Goal: Transaction & Acquisition: Purchase product/service

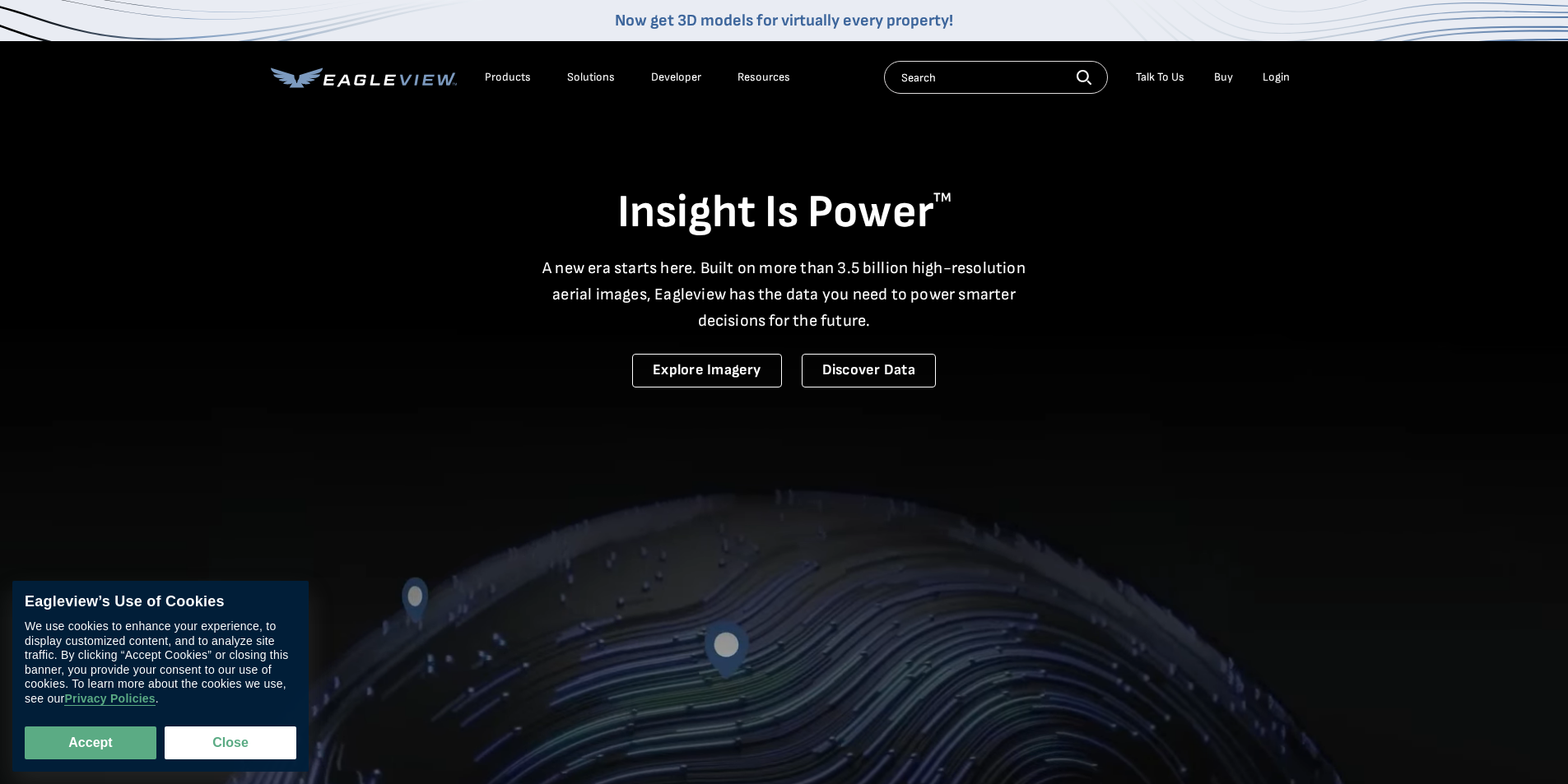
click at [1277, 81] on div "Login" at bounding box center [1275, 77] width 27 height 15
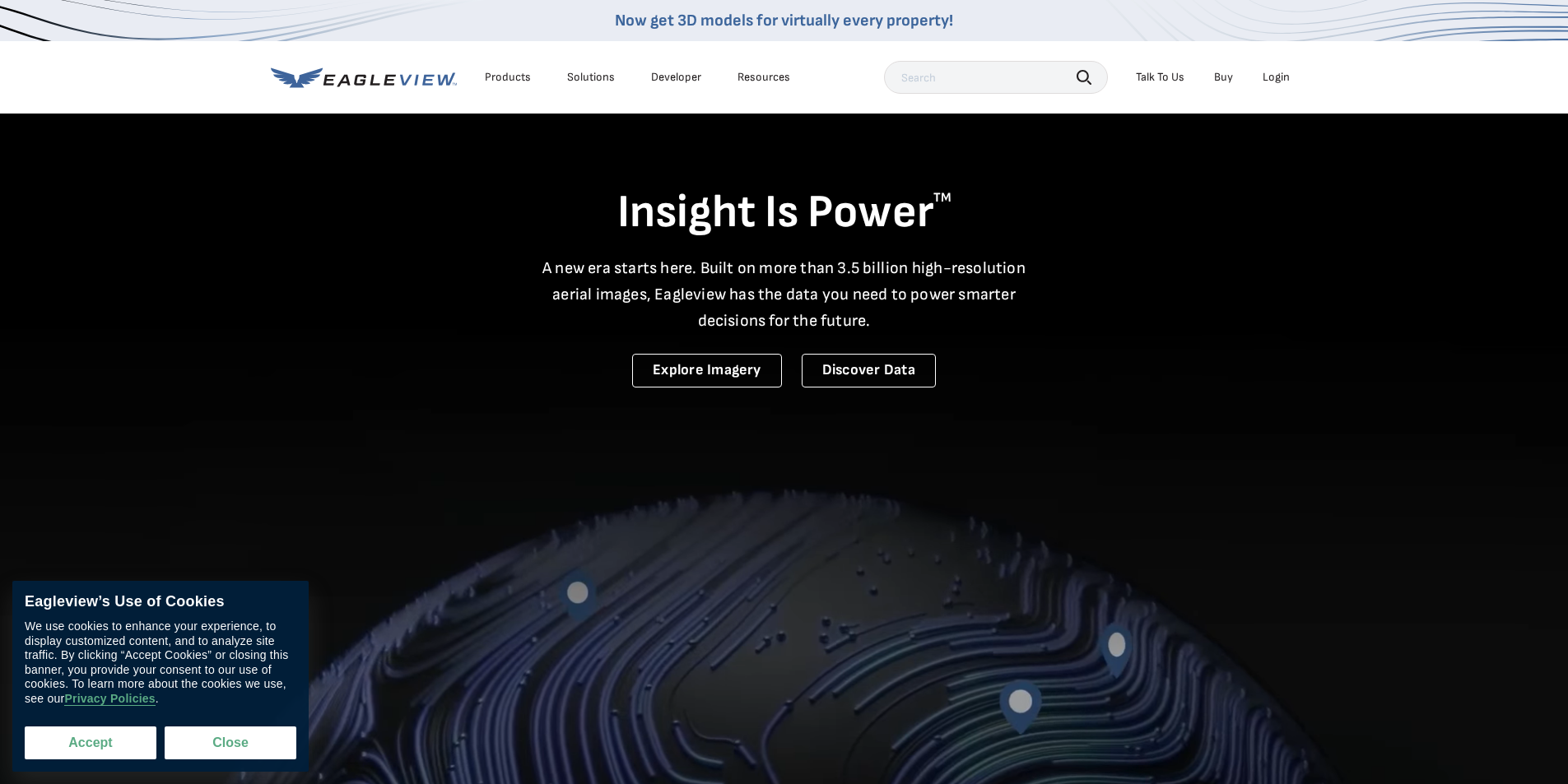
click at [115, 741] on button "Accept" at bounding box center [91, 742] width 131 height 33
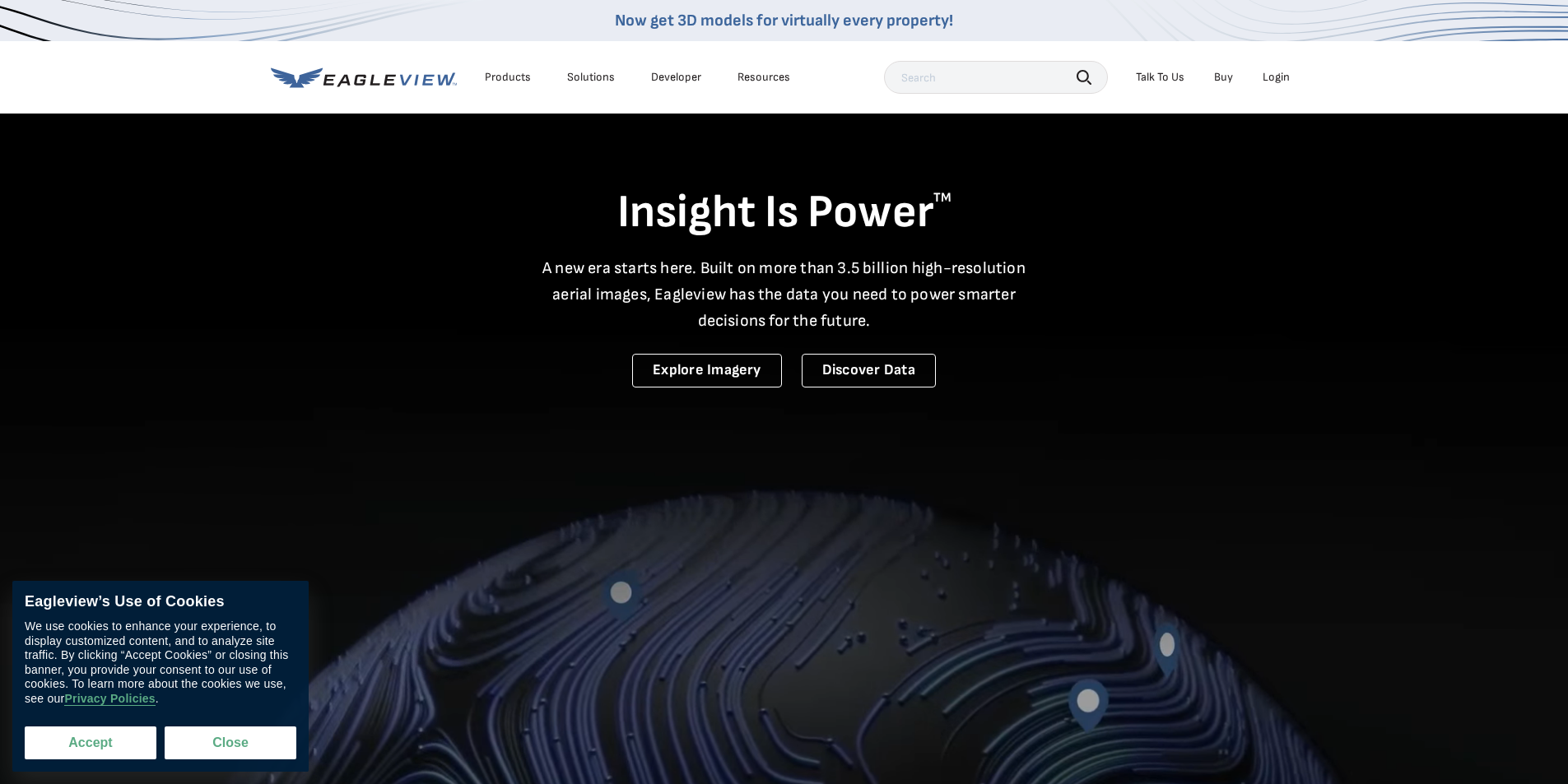
checkbox input "true"
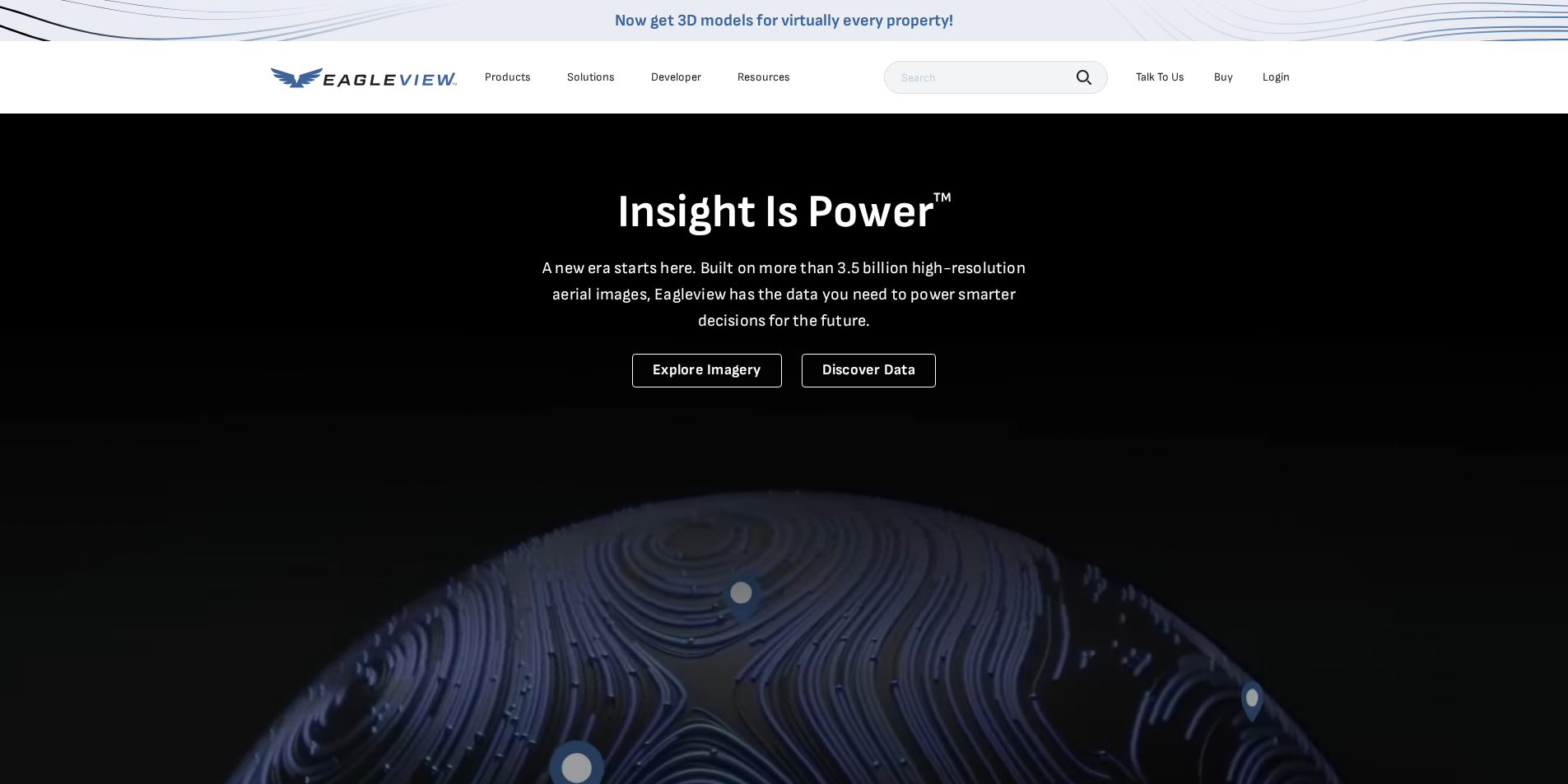
click at [1268, 74] on div "Login" at bounding box center [1275, 77] width 27 height 15
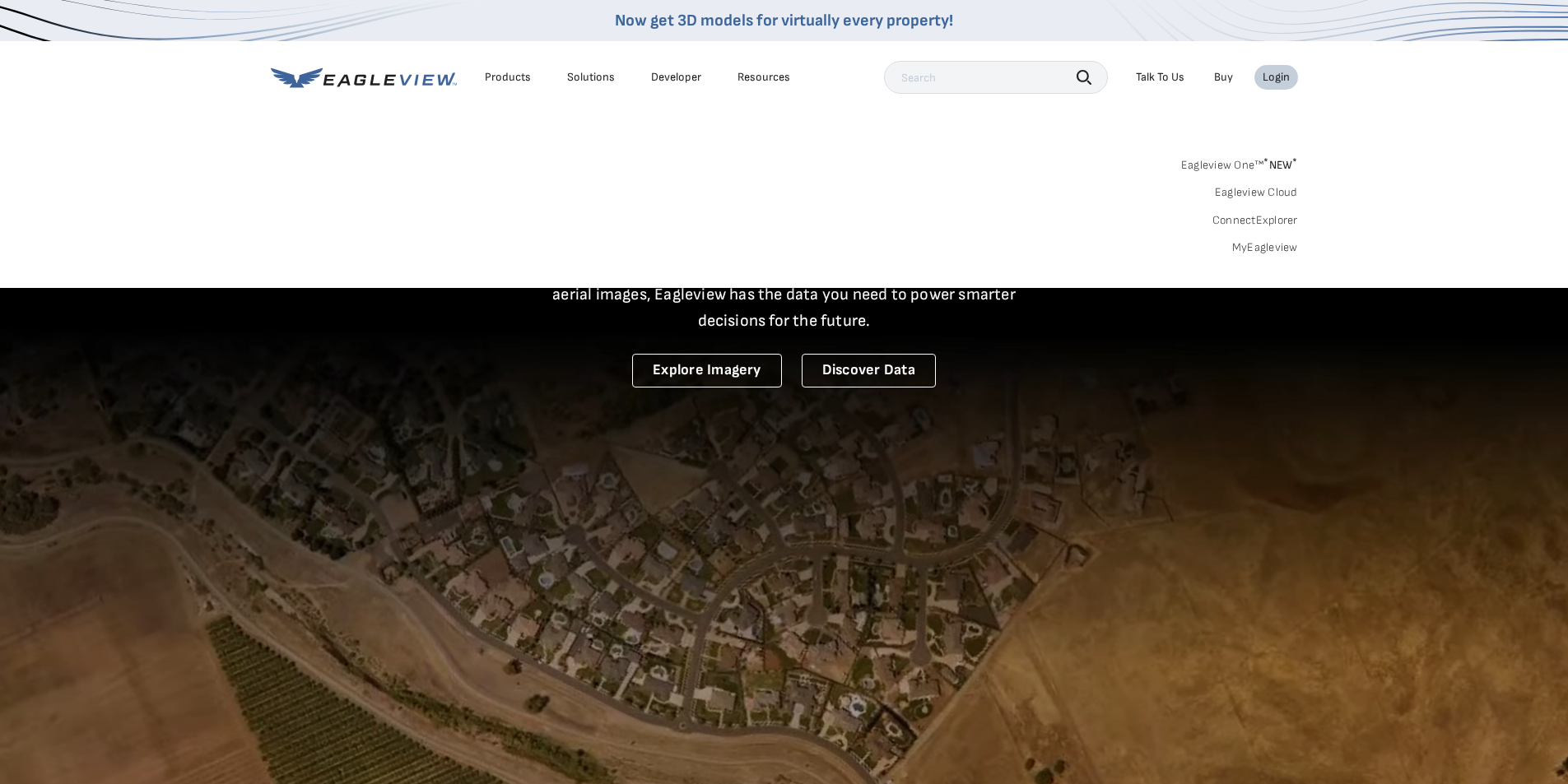
click at [1258, 252] on link "MyEagleview" at bounding box center [1265, 248] width 66 height 15
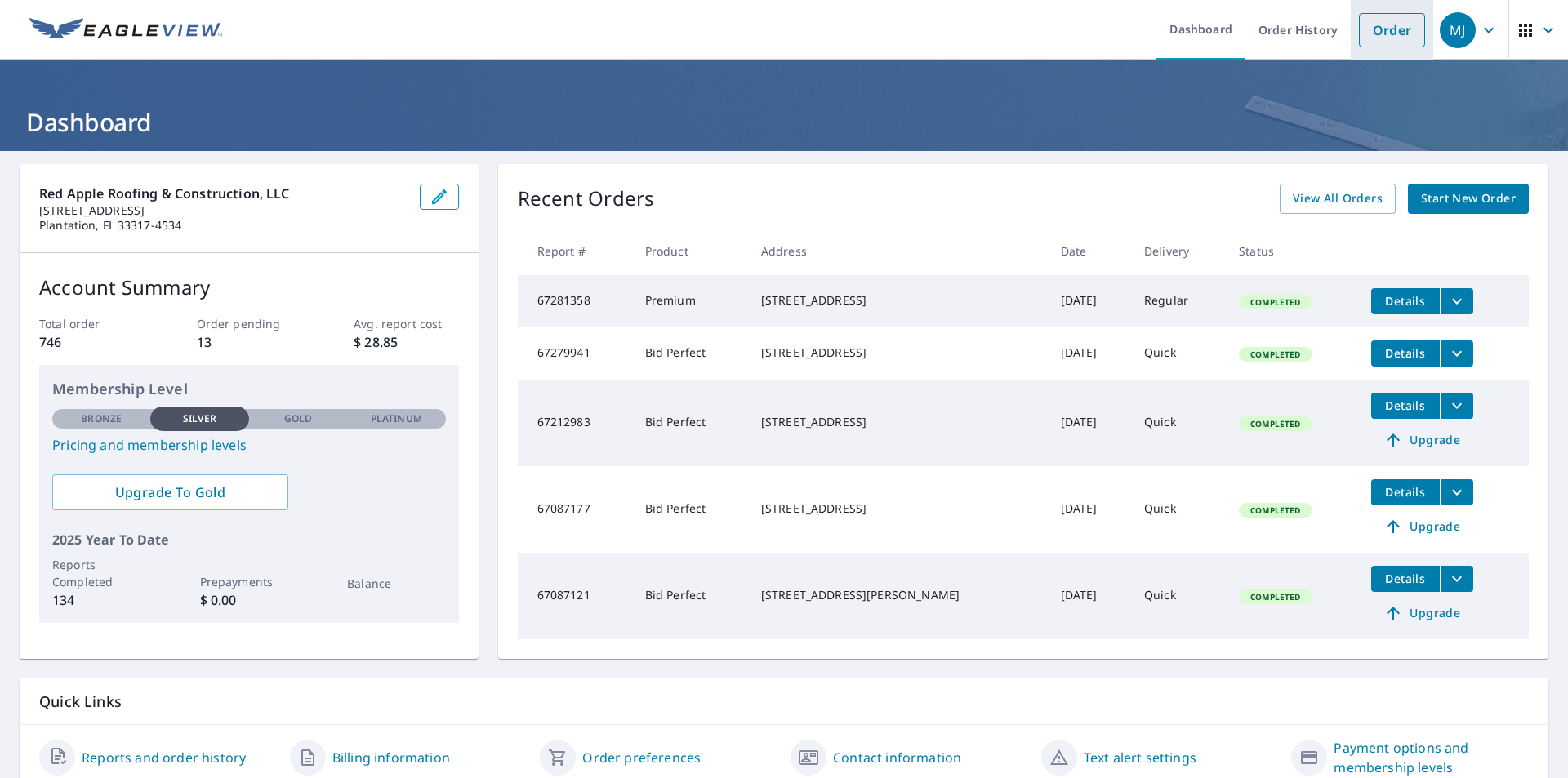
click at [1390, 36] on link "Order" at bounding box center [1392, 30] width 66 height 35
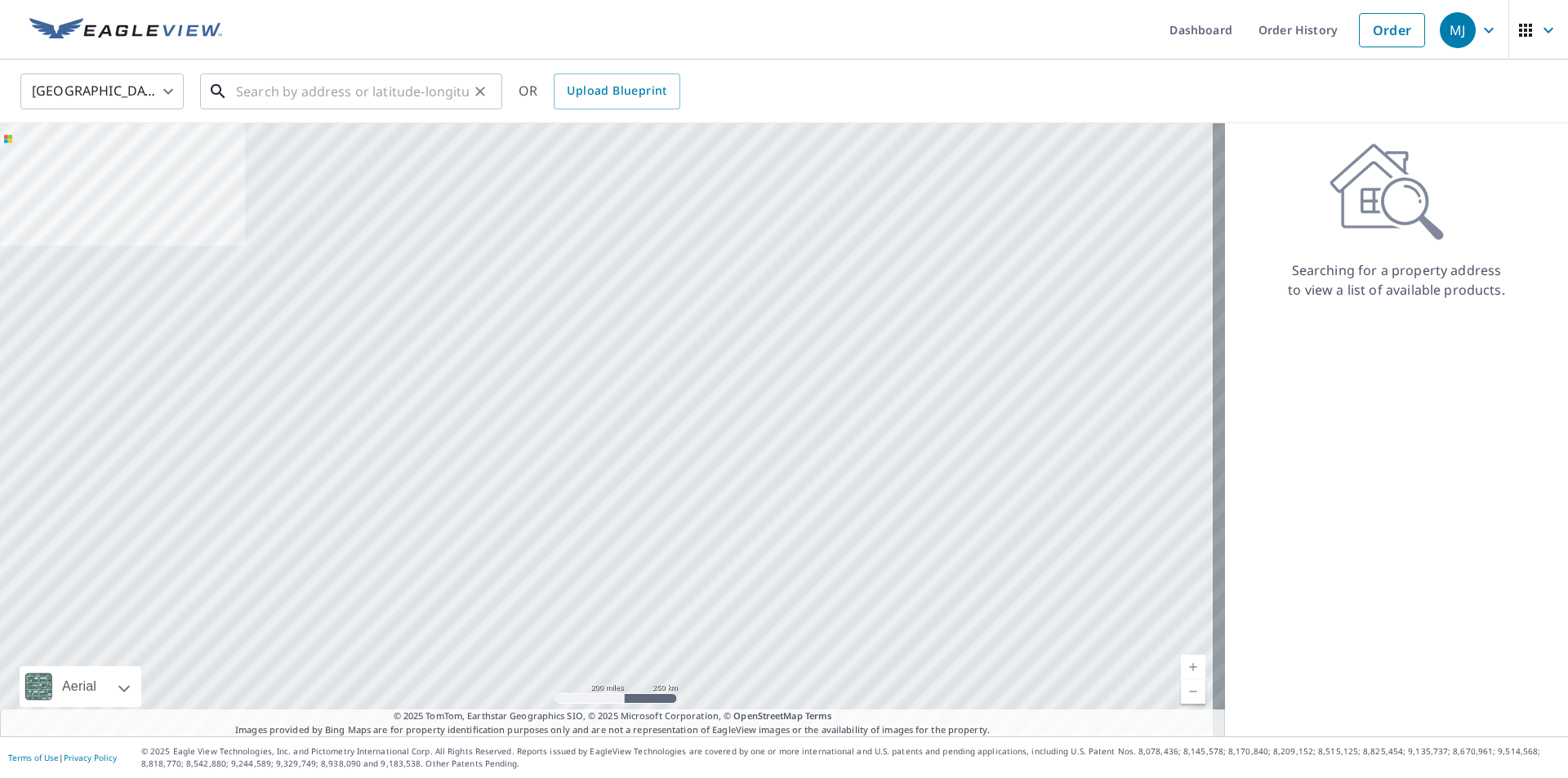
click at [358, 98] on input "text" at bounding box center [353, 91] width 233 height 45
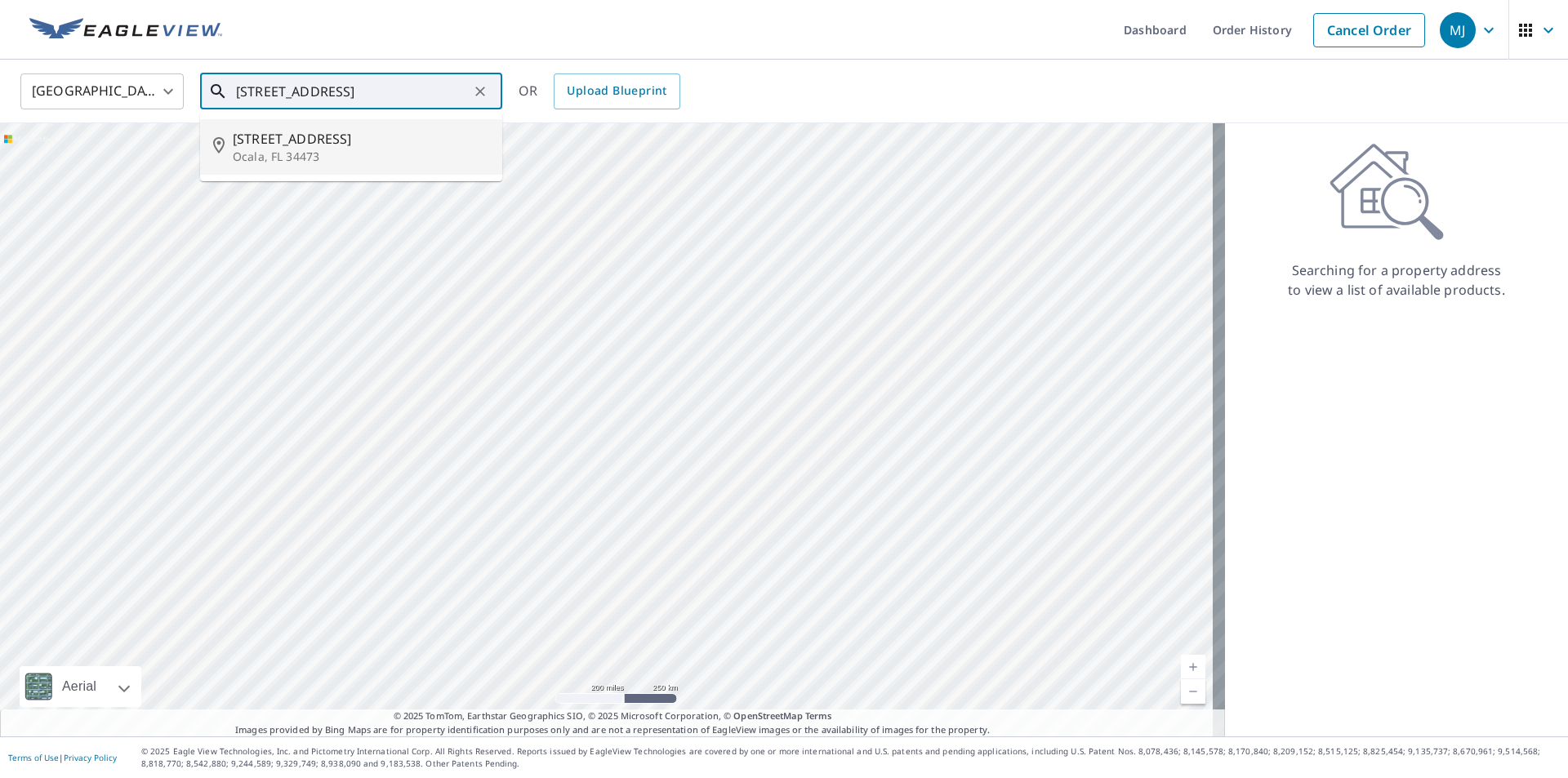
click at [345, 143] on span "[STREET_ADDRESS]" at bounding box center [361, 139] width 257 height 20
type input "[STREET_ADDRESS]"
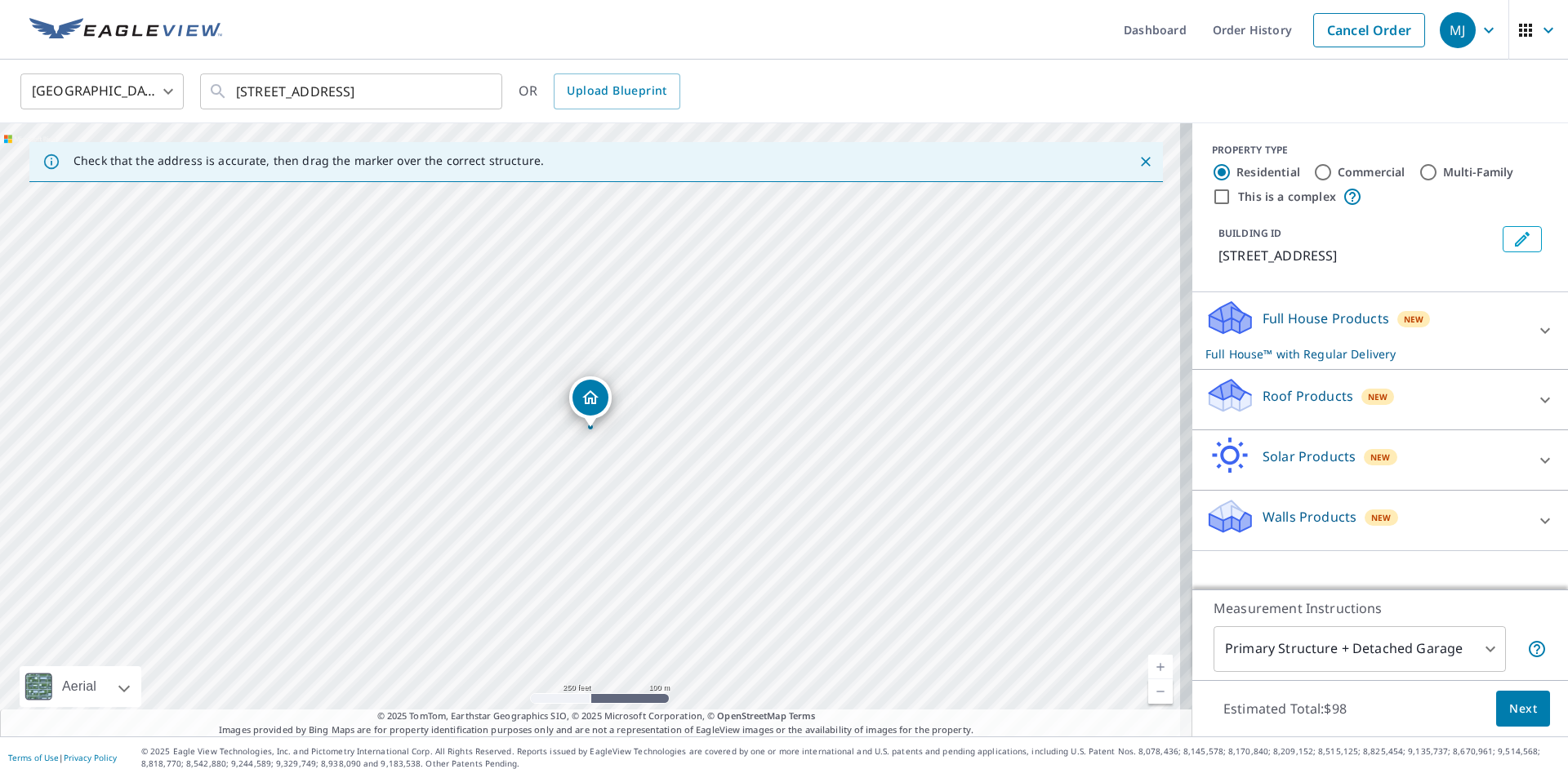
click at [1239, 408] on icon at bounding box center [1230, 395] width 49 height 39
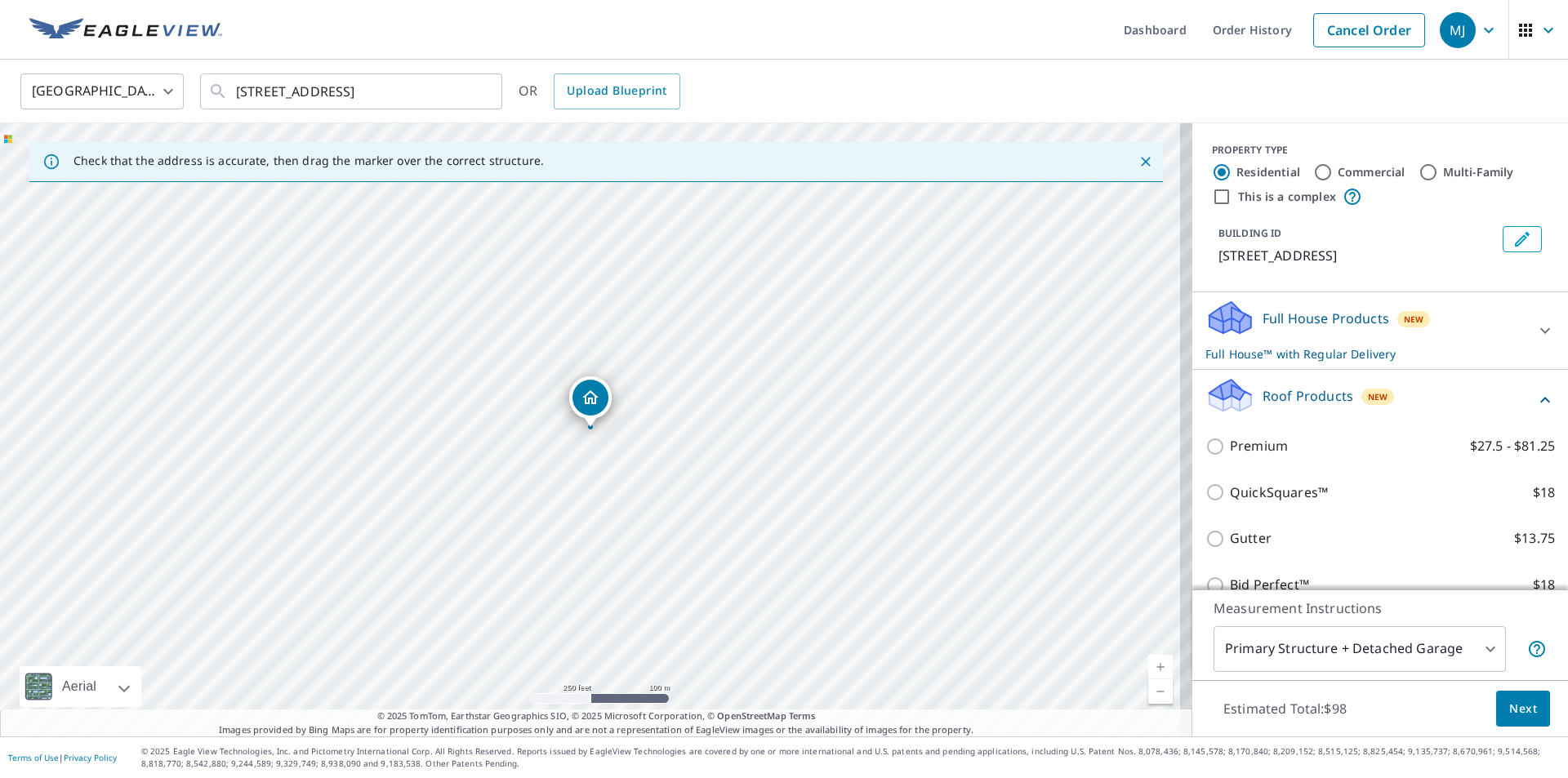
scroll to position [163, 0]
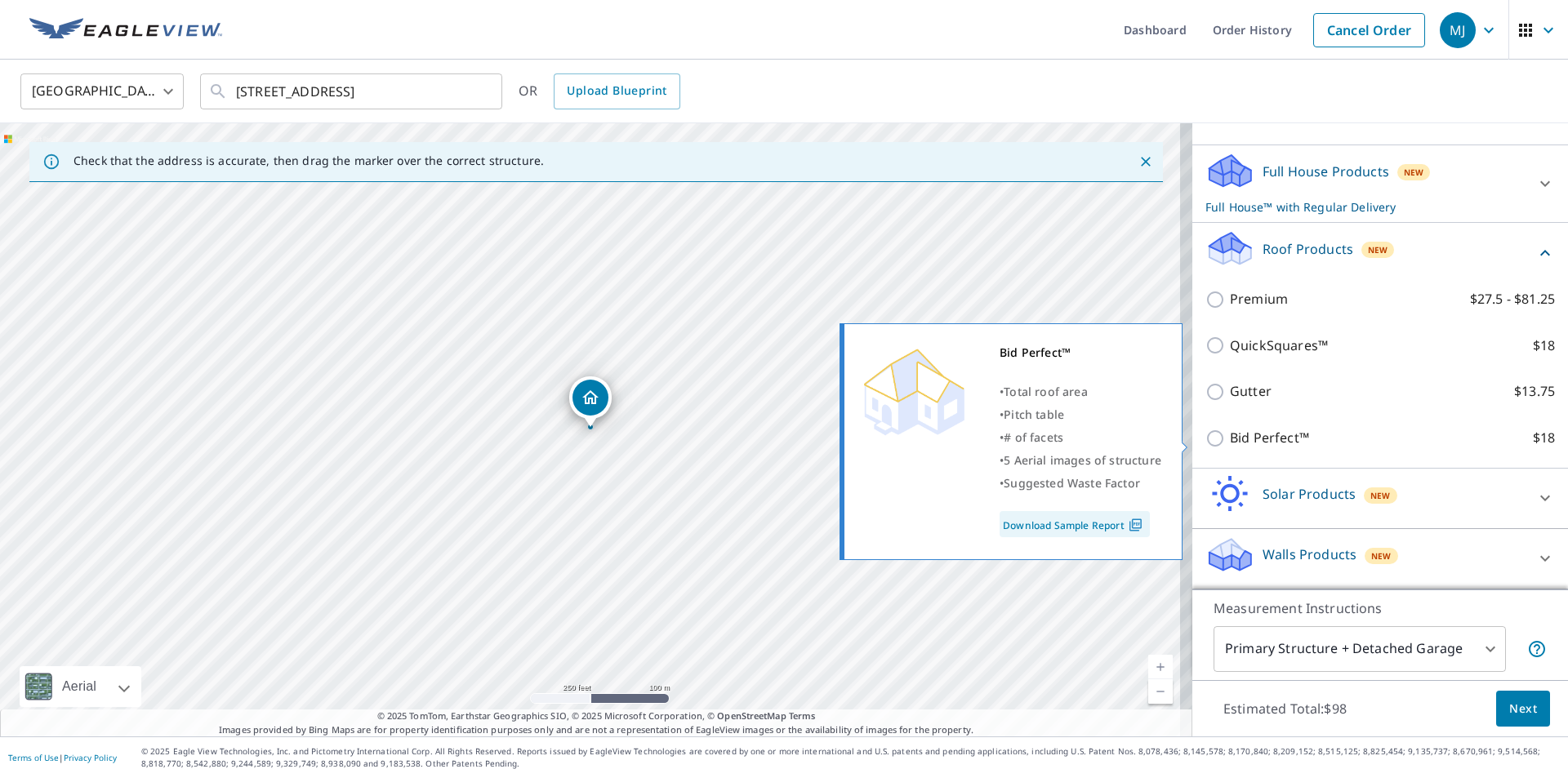
click at [1206, 445] on input "Bid Perfect™ $18" at bounding box center [1217, 438] width 25 height 20
checkbox input "true"
checkbox input "false"
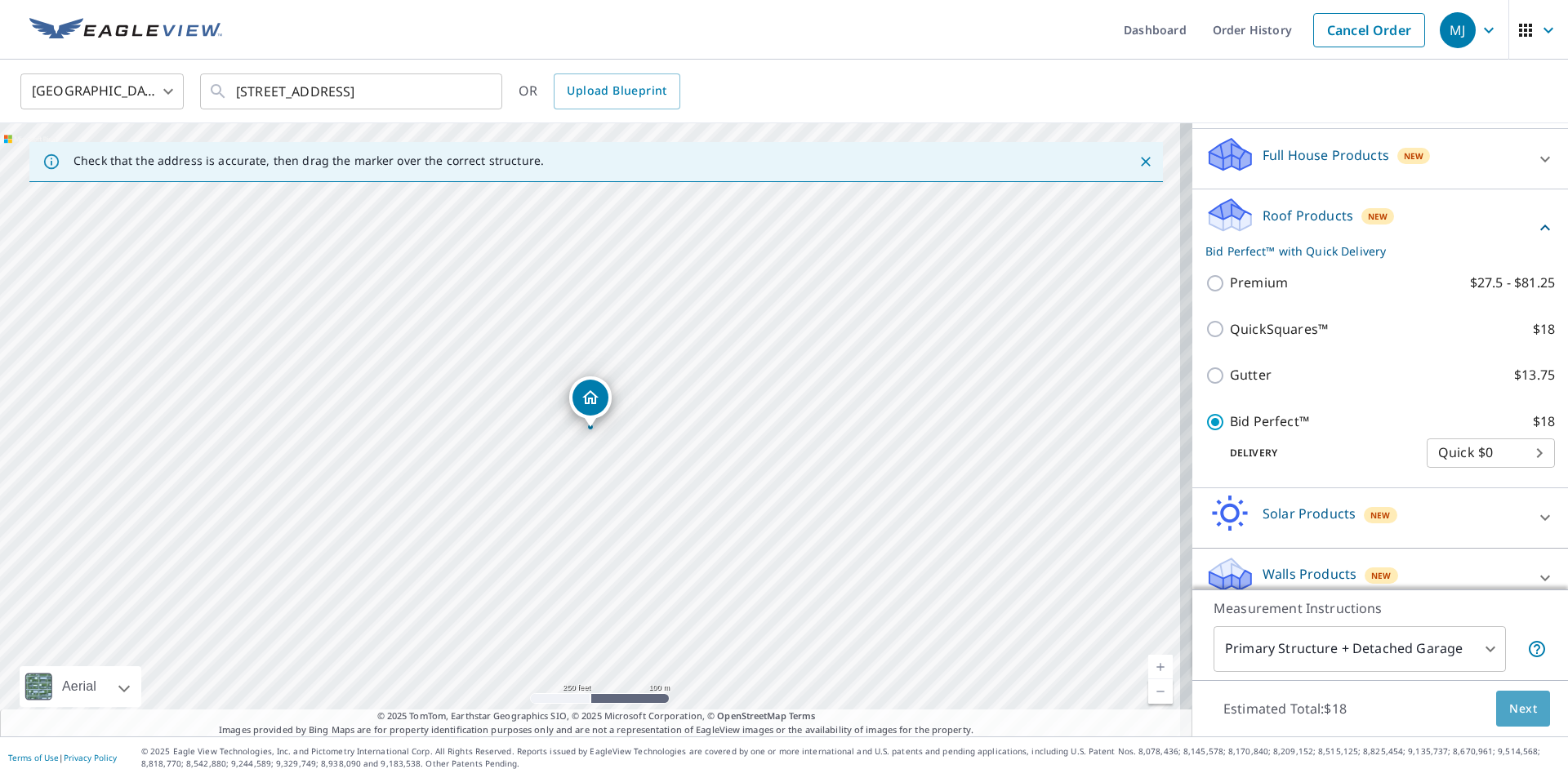
click at [1510, 708] on span "Next" at bounding box center [1524, 709] width 28 height 21
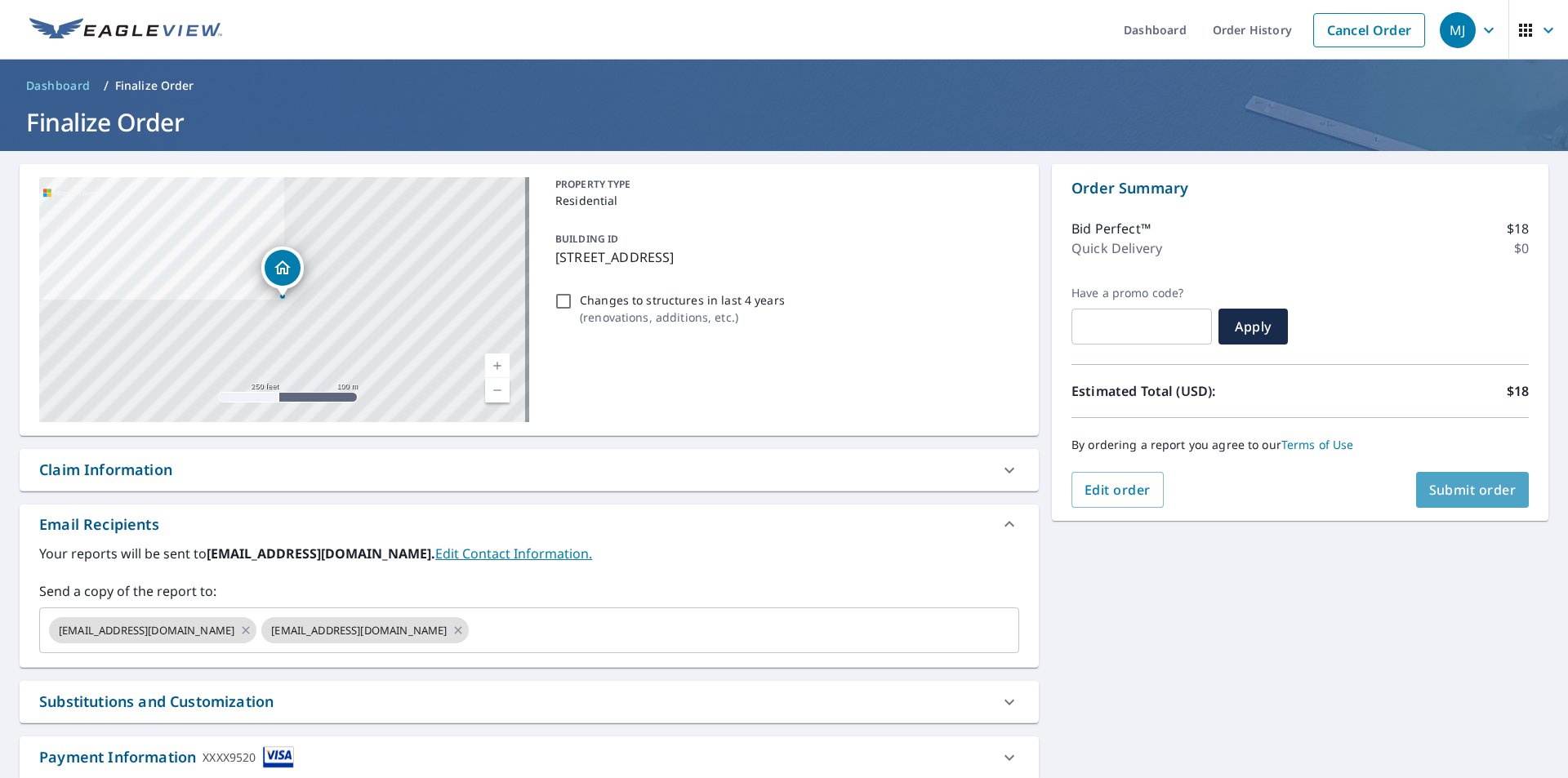
click at [1470, 485] on span "Submit order" at bounding box center [1473, 490] width 88 height 18
checkbox input "true"
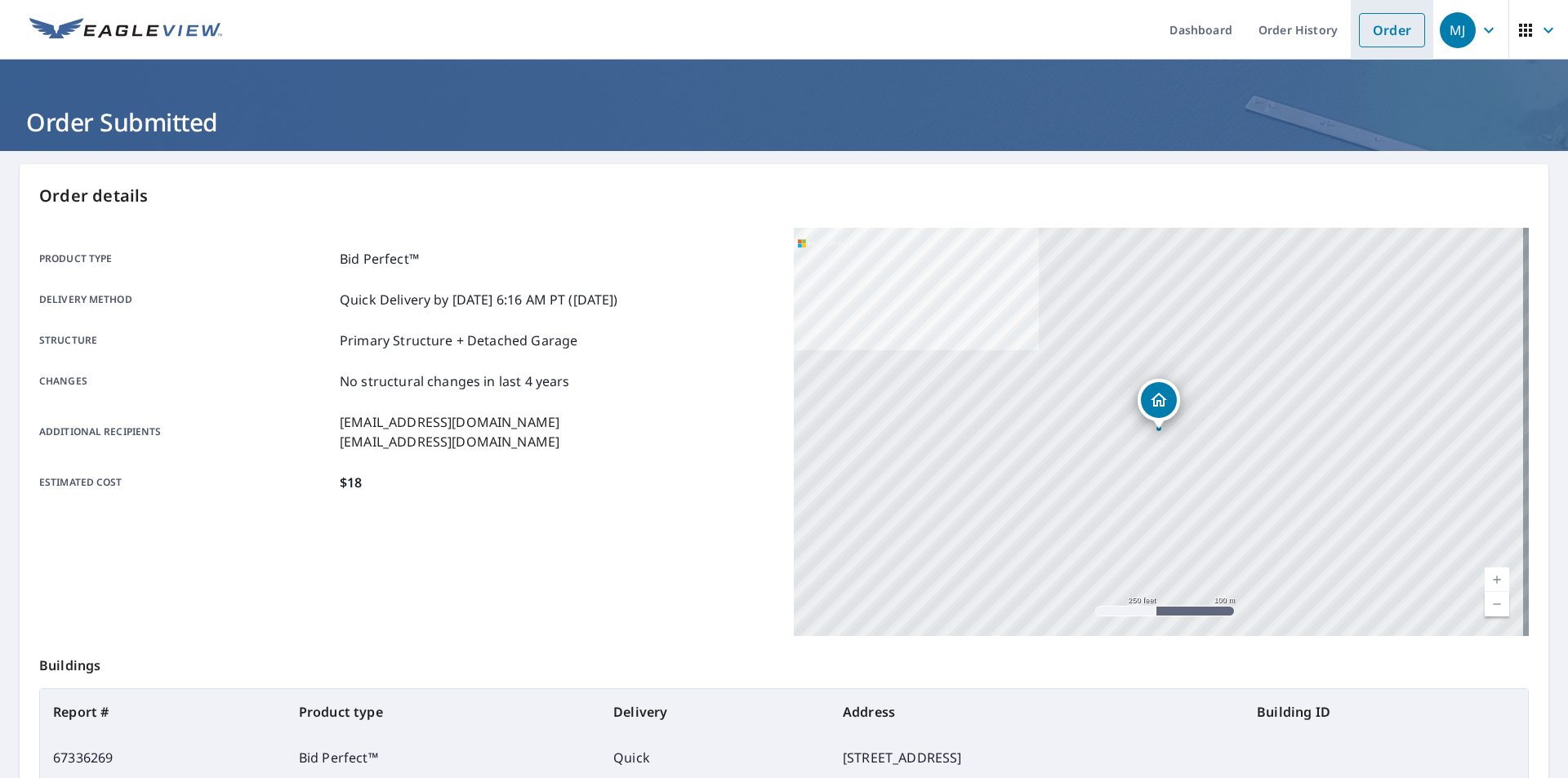
click at [1373, 44] on link "Order" at bounding box center [1392, 30] width 66 height 35
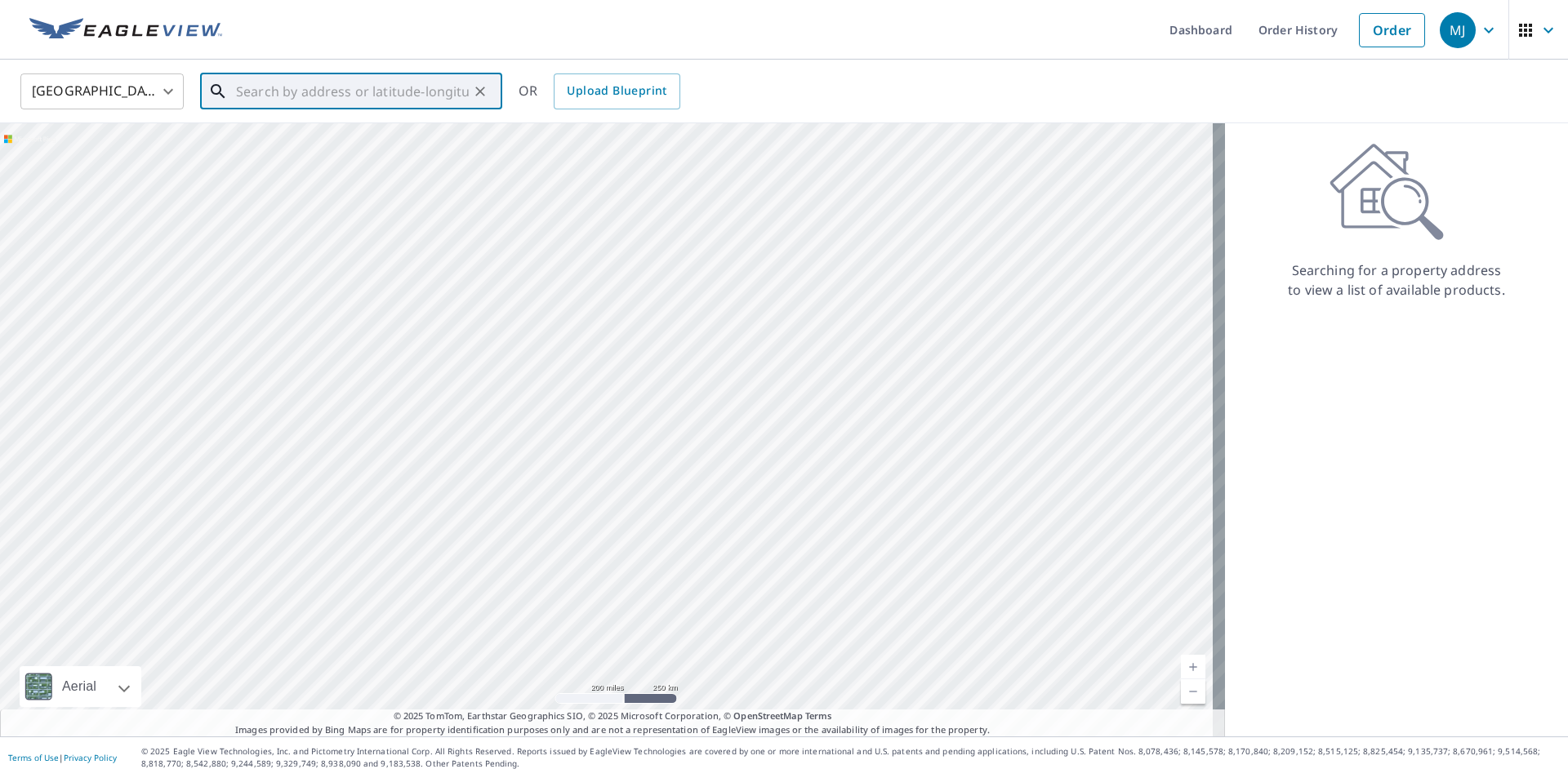
click at [249, 89] on input "text" at bounding box center [353, 91] width 233 height 45
click at [272, 147] on span "[STREET_ADDRESS]" at bounding box center [361, 139] width 257 height 20
type input "[STREET_ADDRESS]"
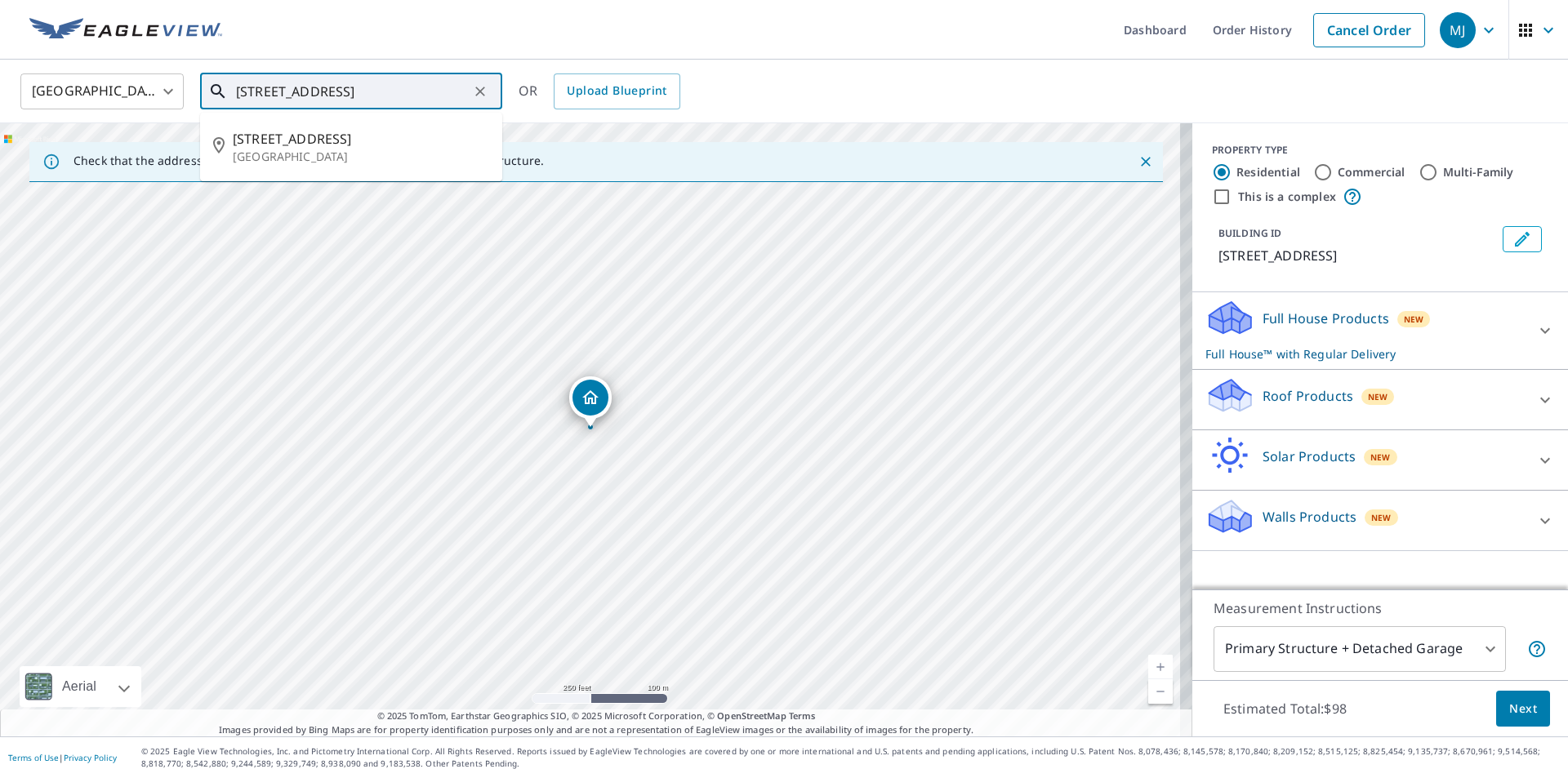
click at [438, 94] on input "[STREET_ADDRESS]" at bounding box center [353, 91] width 233 height 45
click at [1315, 514] on p "Walls Products" at bounding box center [1309, 517] width 94 height 20
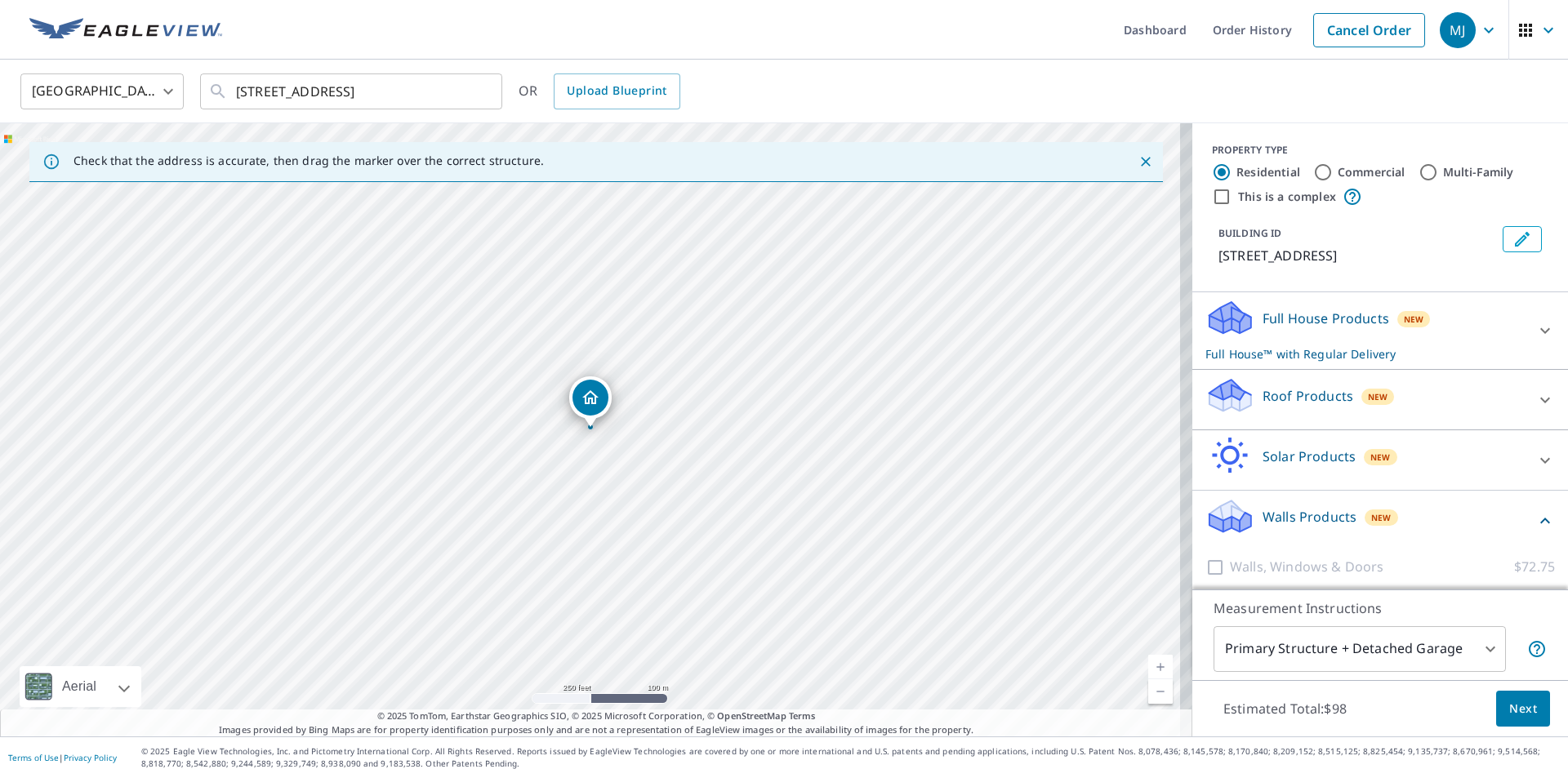
click at [1286, 403] on p "Roof Products" at bounding box center [1308, 396] width 91 height 20
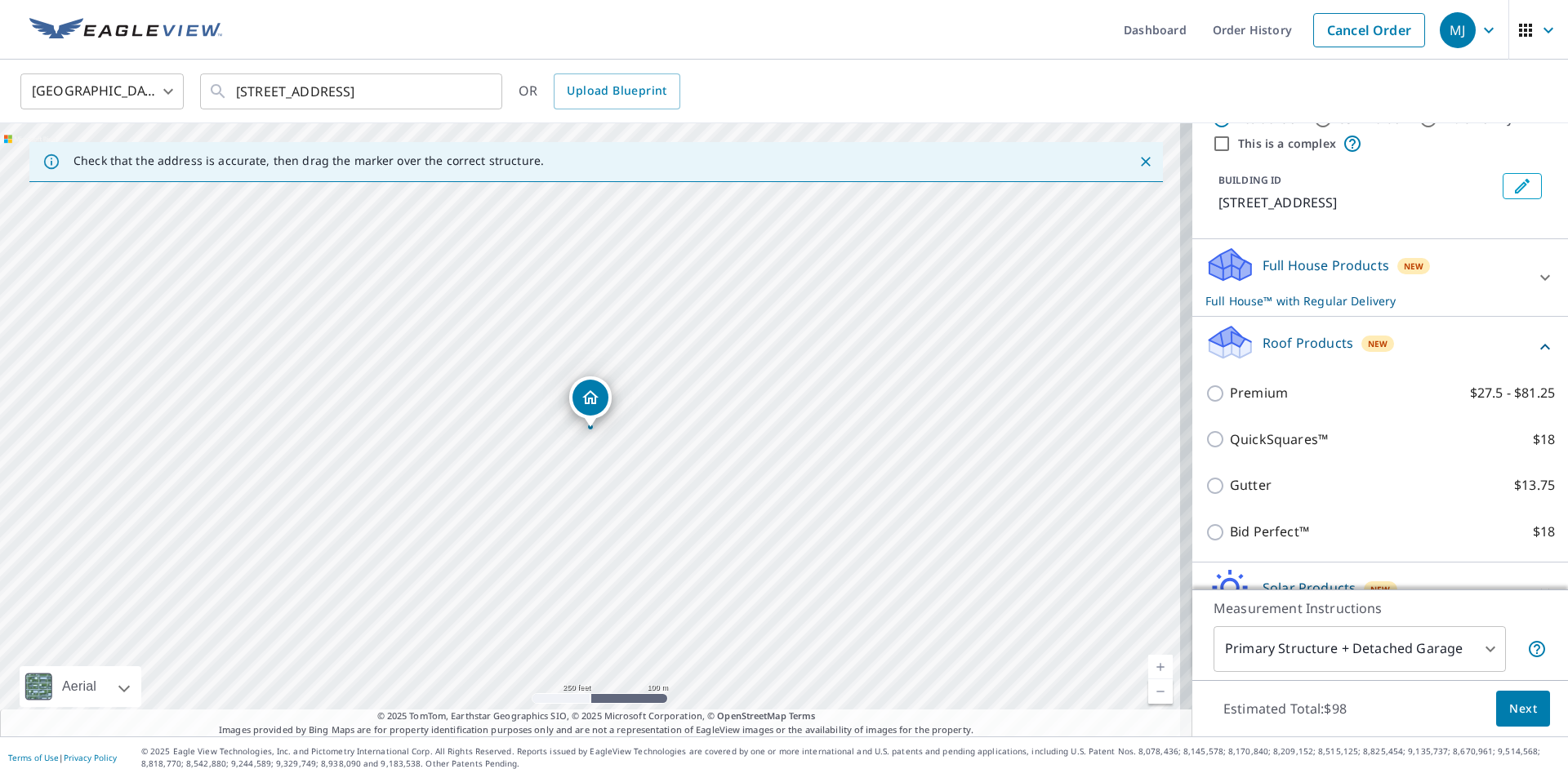
scroll to position [82, 0]
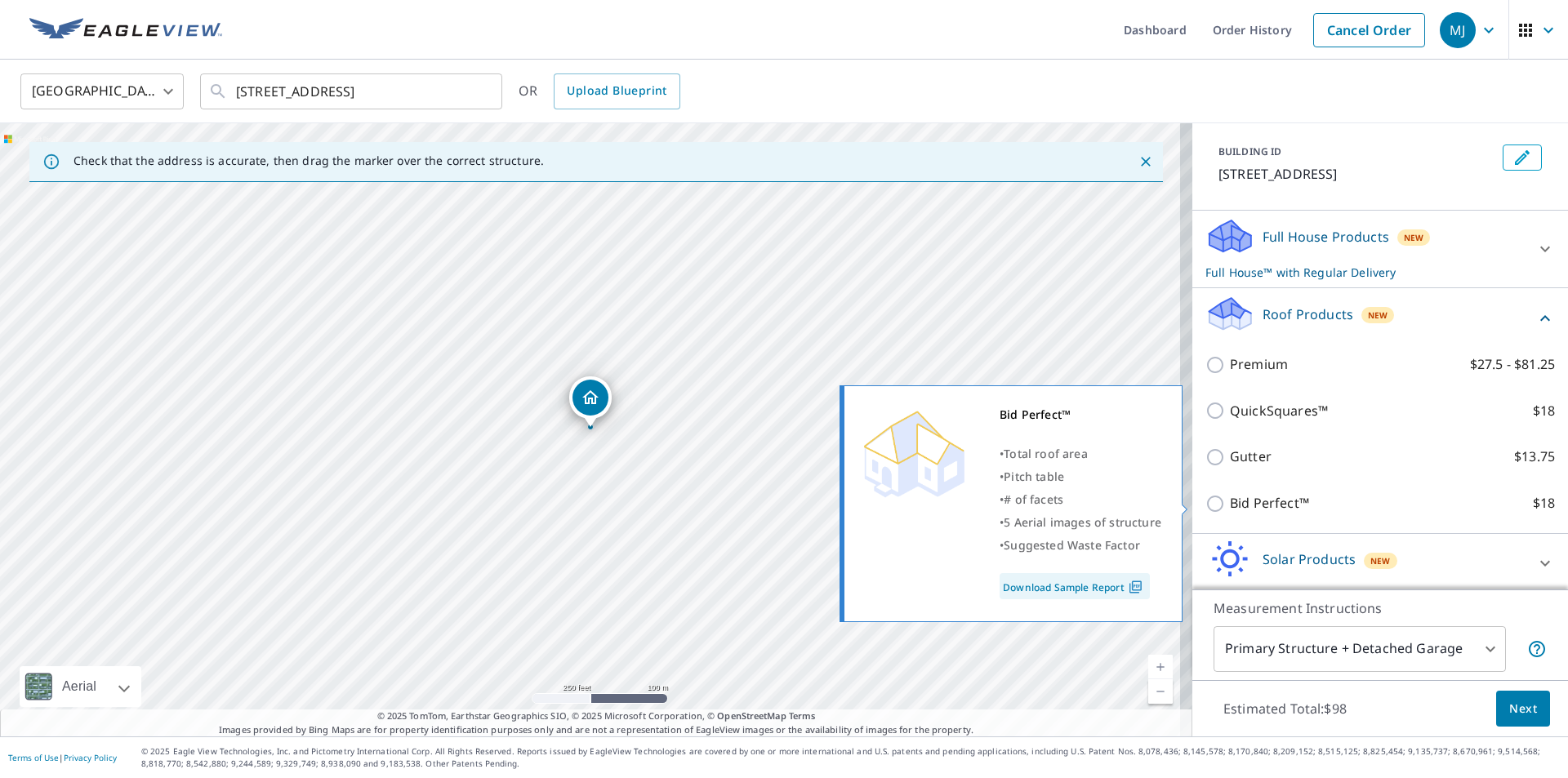
click at [1206, 502] on input "Bid Perfect™ $18" at bounding box center [1217, 504] width 25 height 20
checkbox input "true"
checkbox input "false"
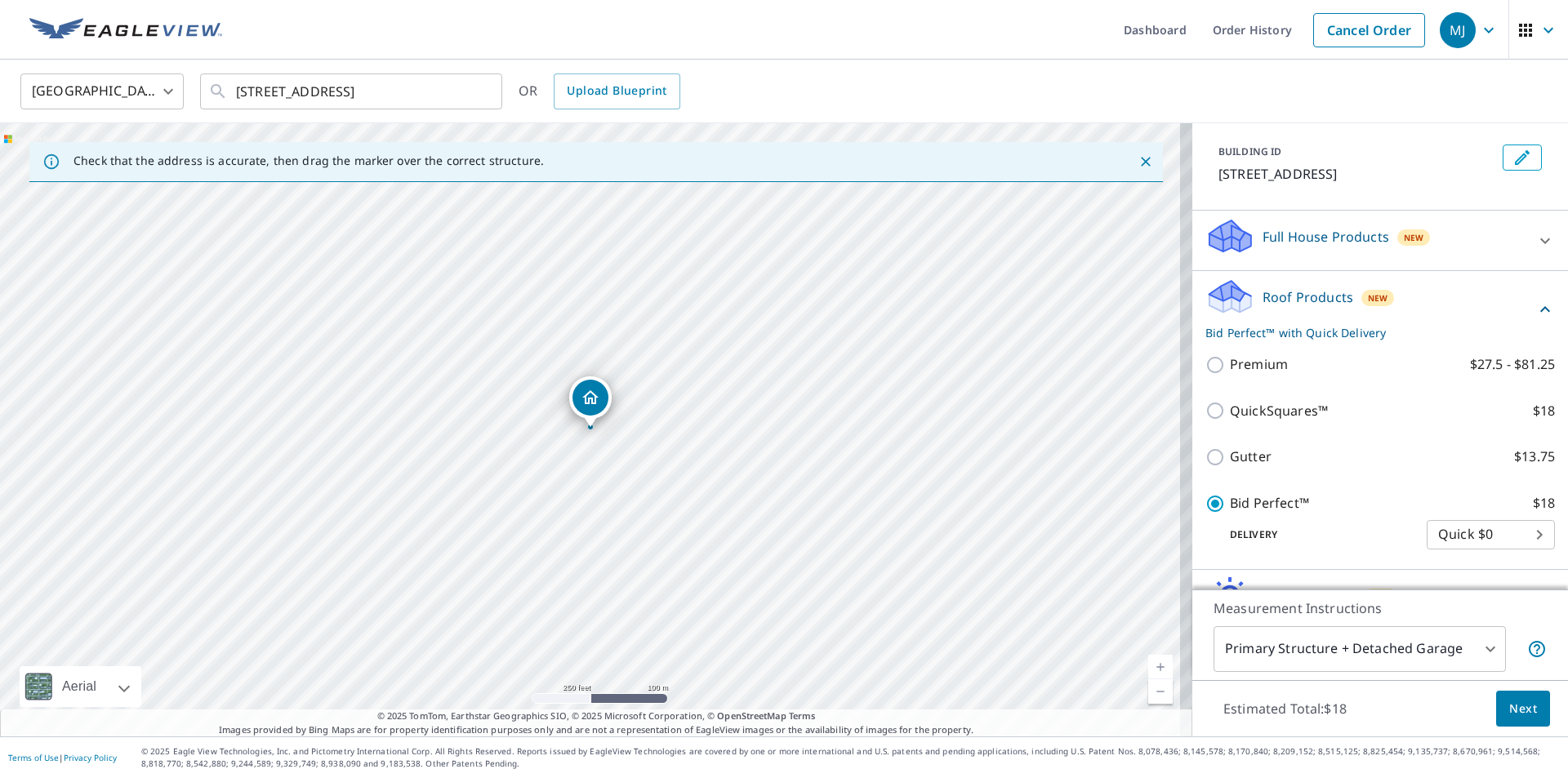
click at [1515, 712] on span "Next" at bounding box center [1524, 709] width 28 height 21
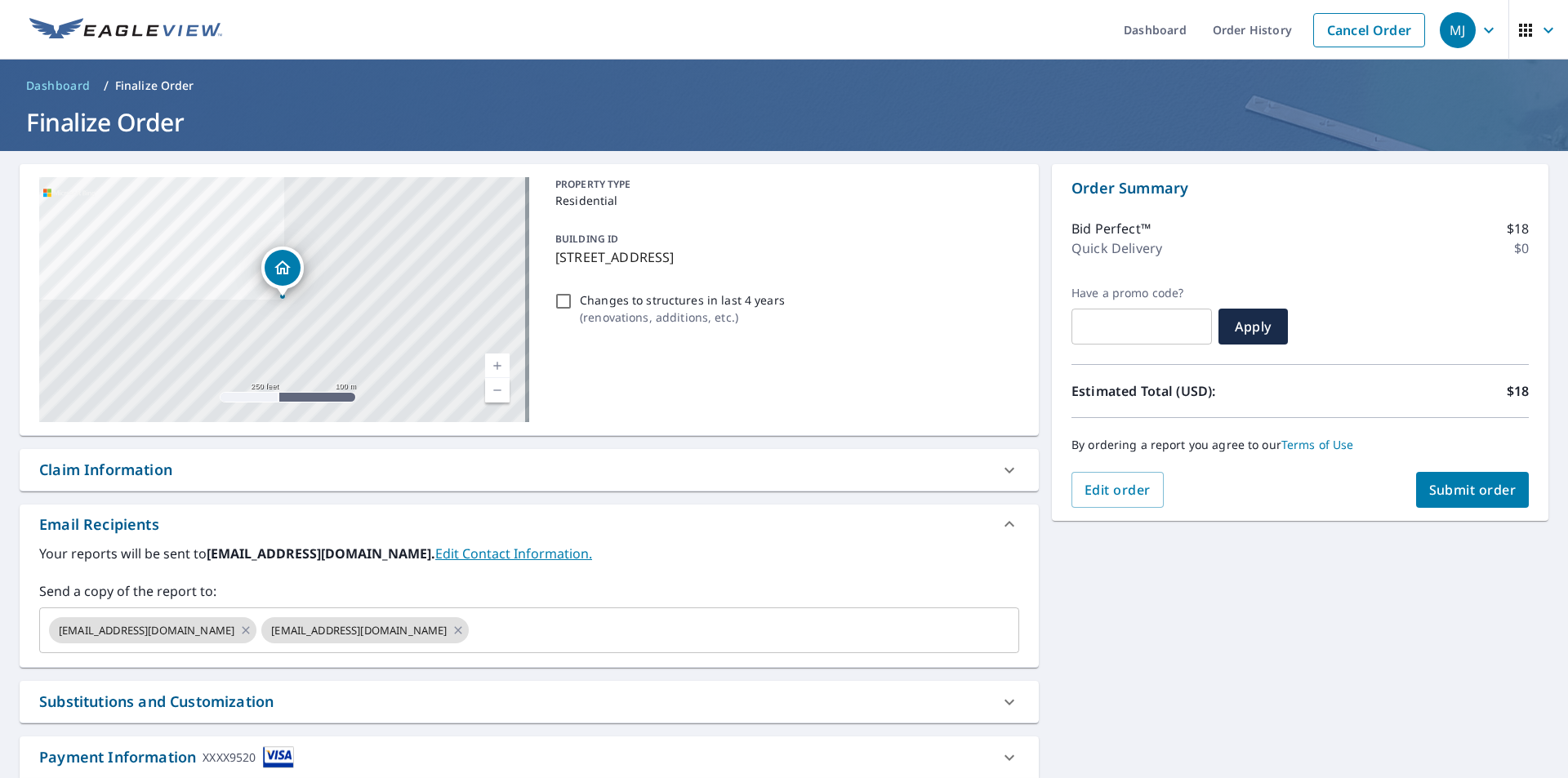
click at [1396, 499] on div "Edit order Submit order" at bounding box center [1299, 490] width 457 height 36
click at [1436, 484] on span "Submit order" at bounding box center [1473, 490] width 88 height 18
checkbox input "true"
